Goal: Information Seeking & Learning: Learn about a topic

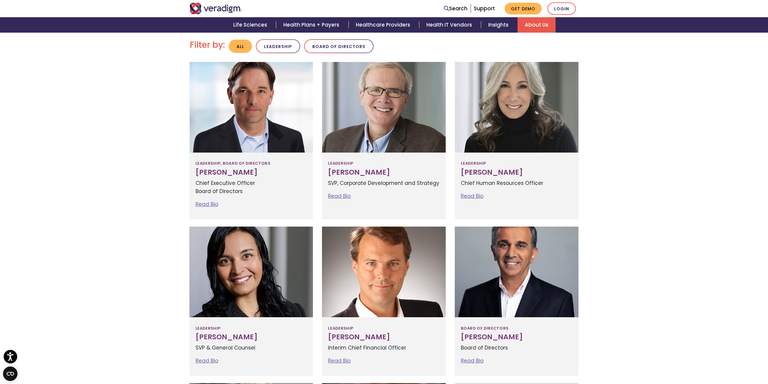
scroll to position [123, 0]
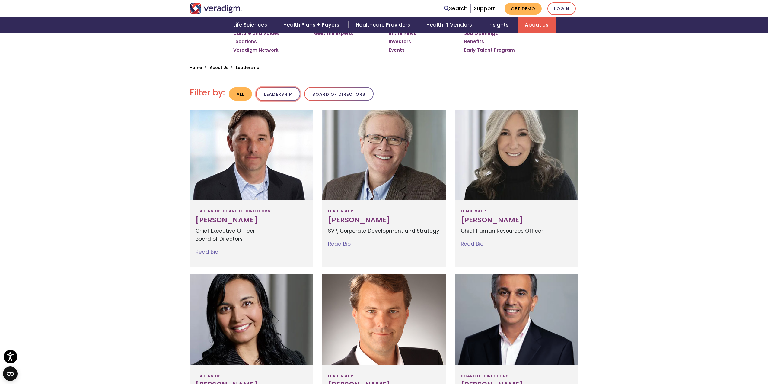
click at [278, 95] on button "Leadership" at bounding box center [278, 94] width 44 height 14
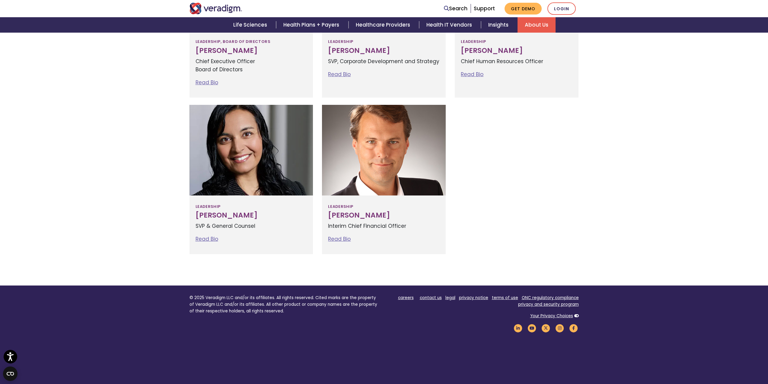
scroll to position [324, 0]
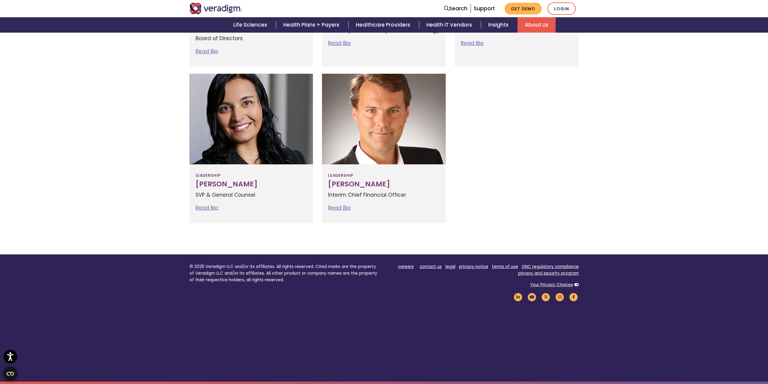
drag, startPoint x: 431, startPoint y: 265, endPoint x: 431, endPoint y: 262, distance: 3.3
click at [431, 265] on link "contact us" at bounding box center [431, 267] width 22 height 6
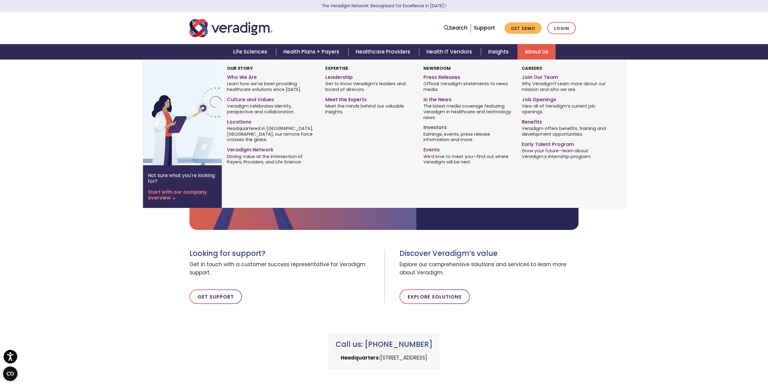
click at [538, 51] on link "About Us" at bounding box center [537, 51] width 38 height 15
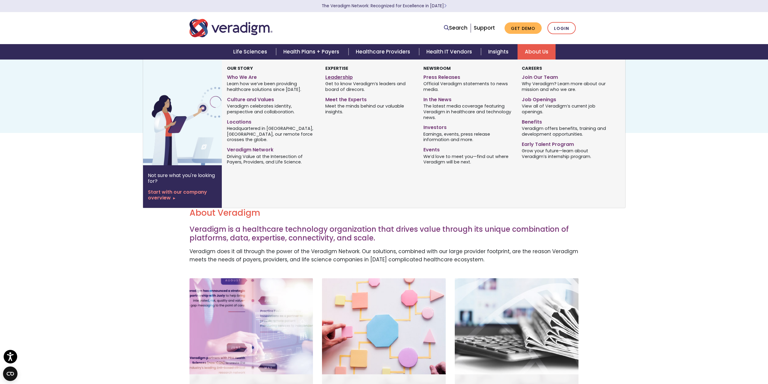
click at [330, 75] on link "Leadership" at bounding box center [369, 76] width 89 height 9
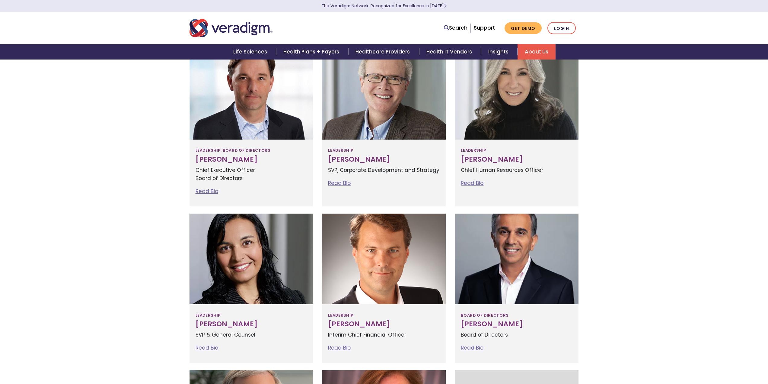
scroll to position [121, 0]
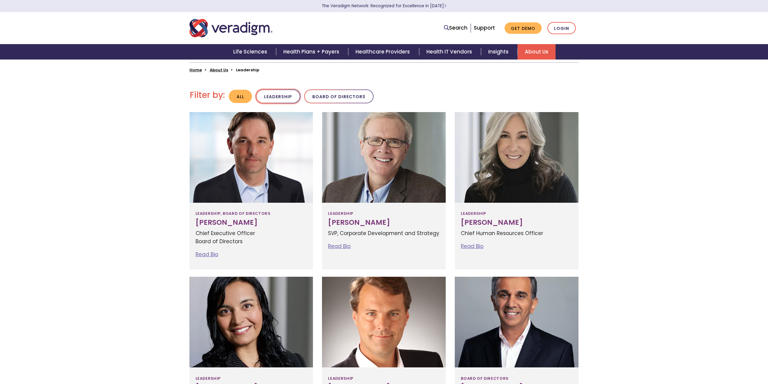
click at [280, 98] on button "Leadership" at bounding box center [278, 96] width 44 height 14
click at [272, 95] on button "Leadership" at bounding box center [278, 96] width 44 height 14
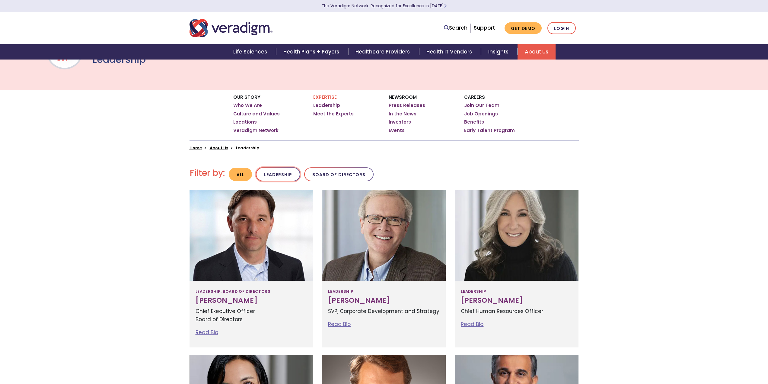
scroll to position [33, 0]
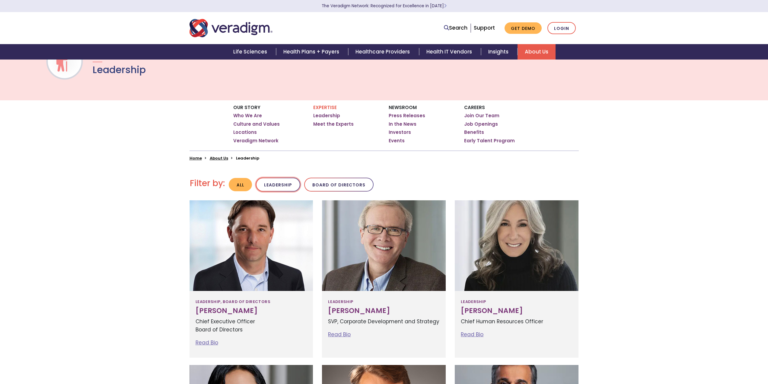
click at [287, 187] on button "Leadership" at bounding box center [278, 185] width 44 height 14
click at [278, 186] on button "Leadership" at bounding box center [278, 185] width 44 height 14
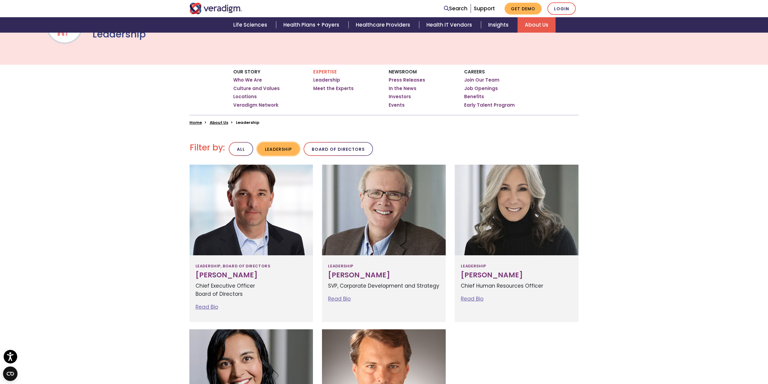
scroll to position [153, 0]
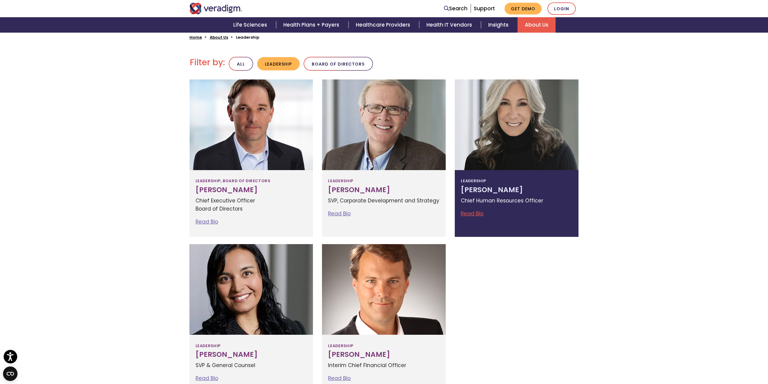
click at [473, 210] on link "Read Bio" at bounding box center [472, 213] width 23 height 7
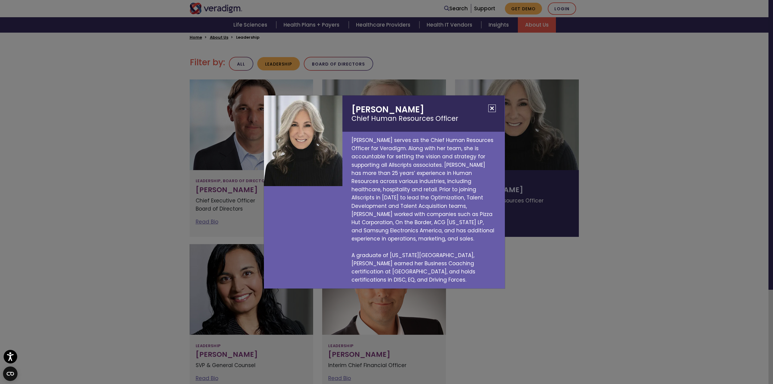
click at [689, 251] on div "Lisa Hammond Chief Human Resources Officer Lisa Hammond serves as the Chief Hum…" at bounding box center [386, 192] width 773 height 384
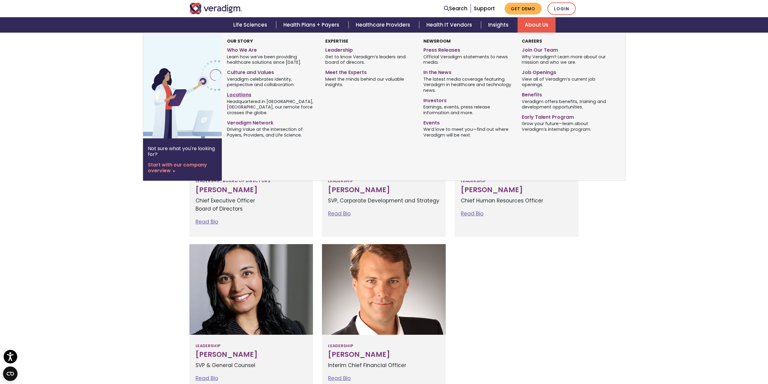
click at [228, 94] on link "Locations" at bounding box center [271, 93] width 89 height 9
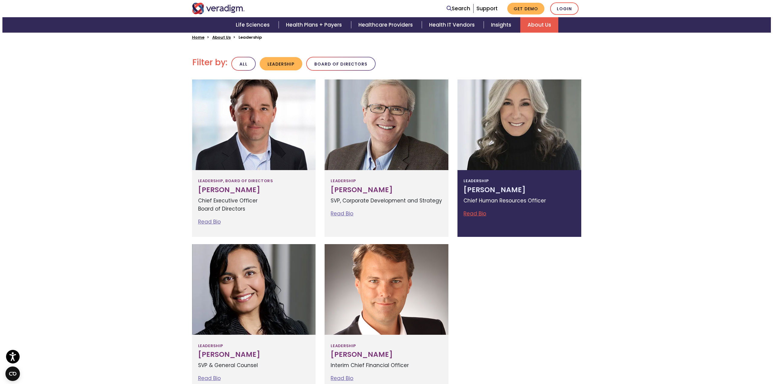
scroll to position [304, 0]
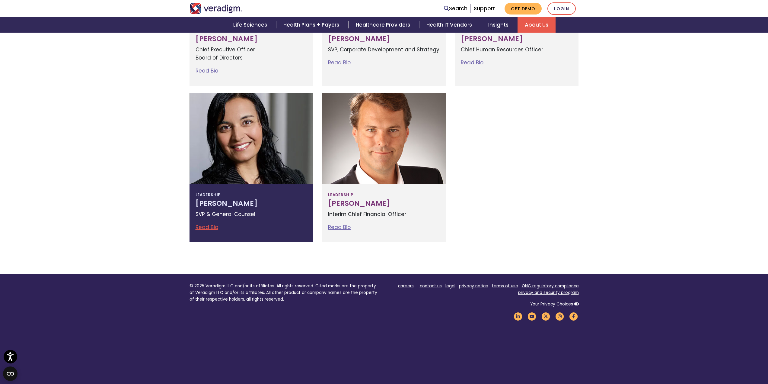
click at [209, 225] on link "Read Bio" at bounding box center [207, 226] width 23 height 7
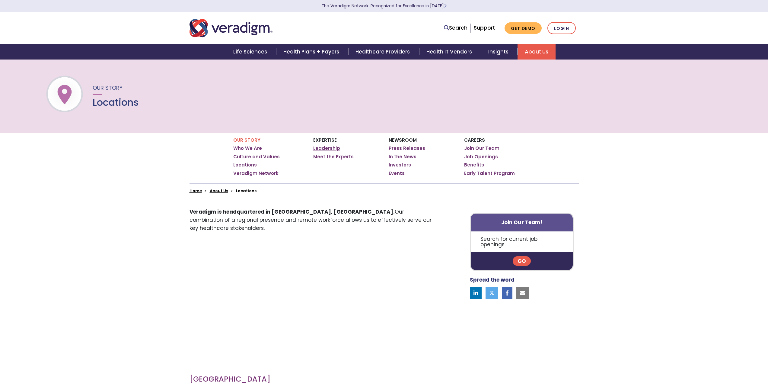
click at [329, 148] on link "Leadership" at bounding box center [326, 148] width 27 height 6
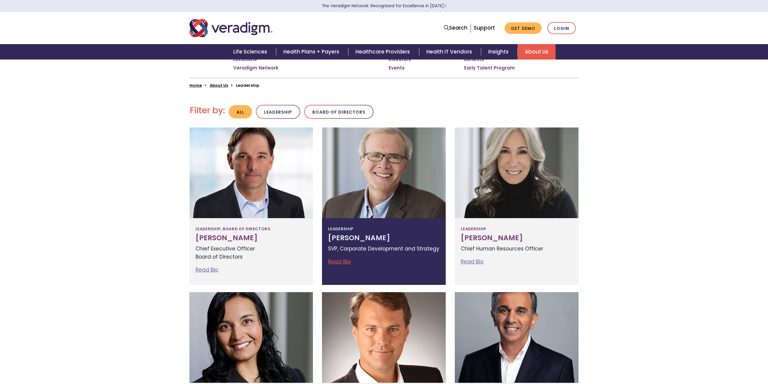
scroll to position [181, 0]
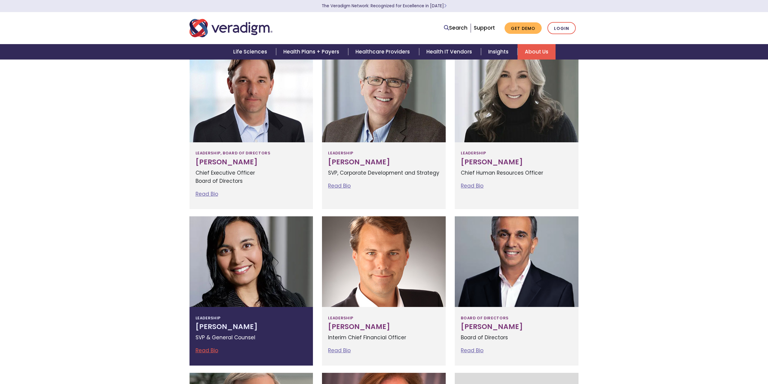
click at [209, 347] on link "Read Bio" at bounding box center [207, 350] width 23 height 7
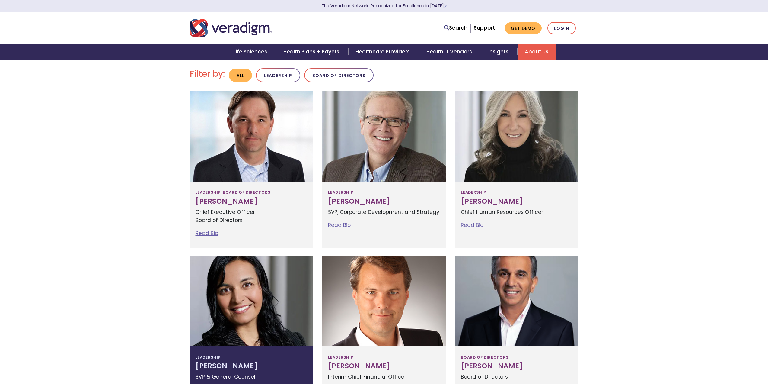
scroll to position [181, 0]
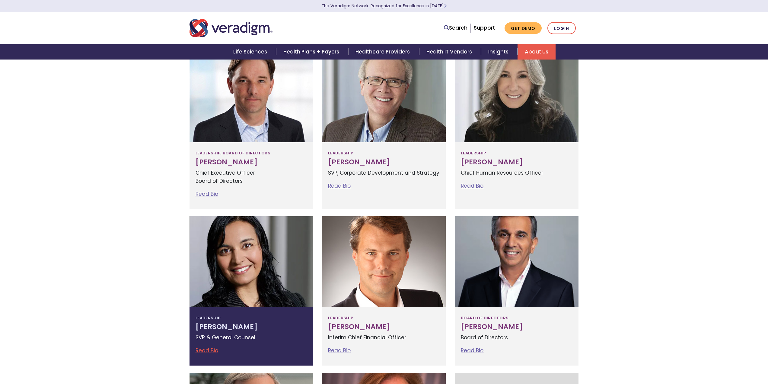
click at [213, 349] on link "Read Bio" at bounding box center [207, 350] width 23 height 7
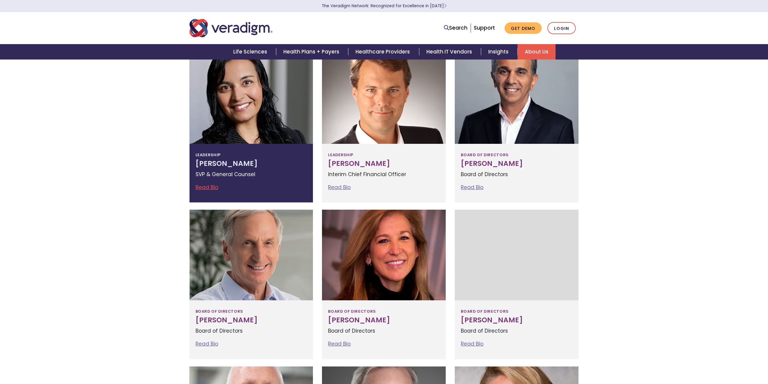
scroll to position [332, 0]
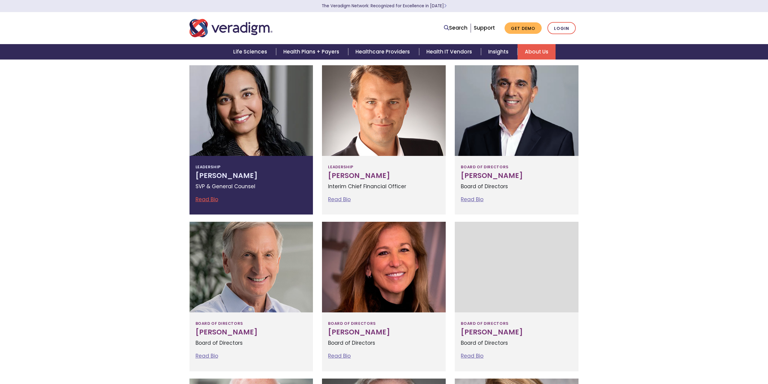
click at [204, 199] on link "Read Bio" at bounding box center [207, 199] width 23 height 7
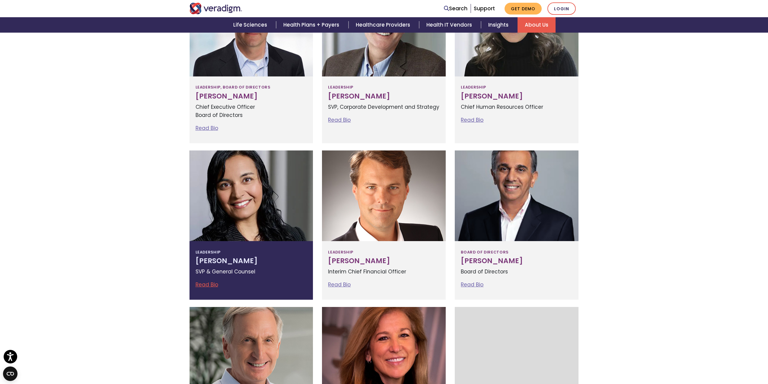
scroll to position [272, 0]
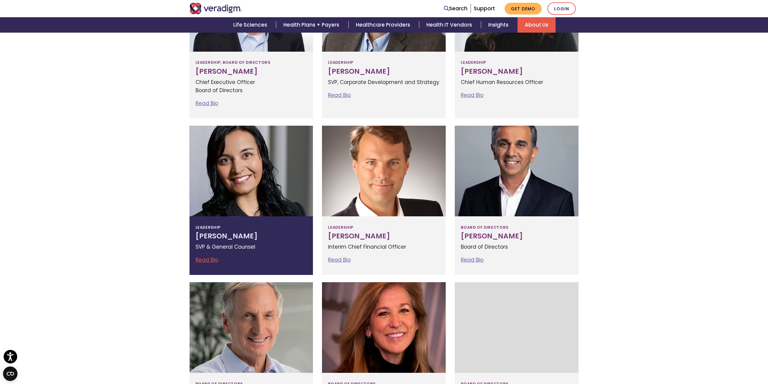
click at [212, 258] on link "Read Bio" at bounding box center [207, 259] width 23 height 7
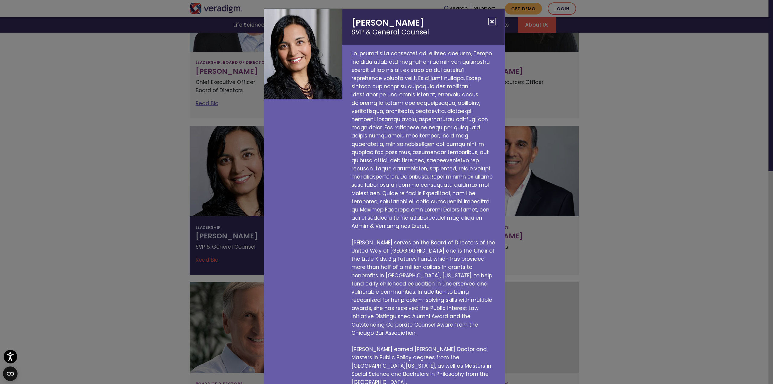
click at [493, 25] on button "Close" at bounding box center [492, 22] width 8 height 8
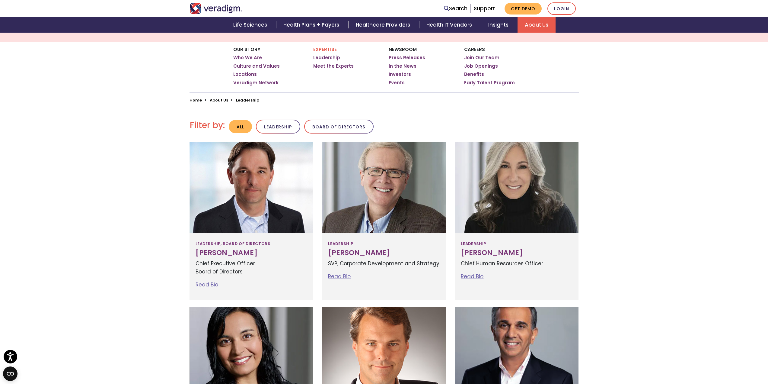
scroll to position [0, 0]
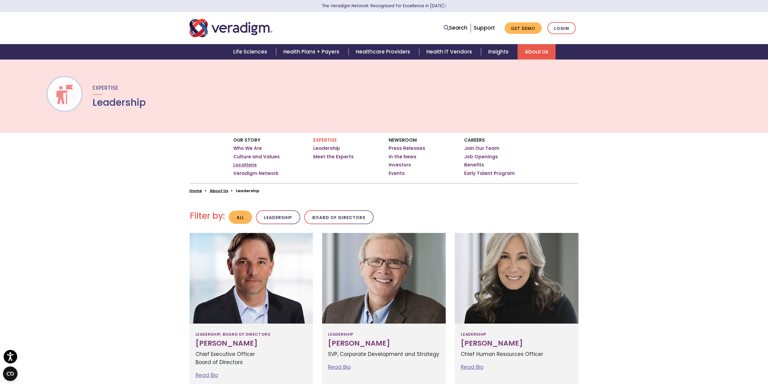
click at [246, 164] on link "Locations" at bounding box center [245, 165] width 24 height 6
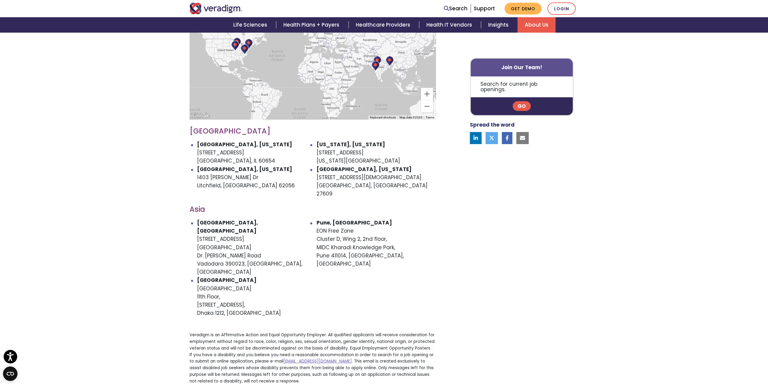
scroll to position [253, 0]
